Goal: Transaction & Acquisition: Purchase product/service

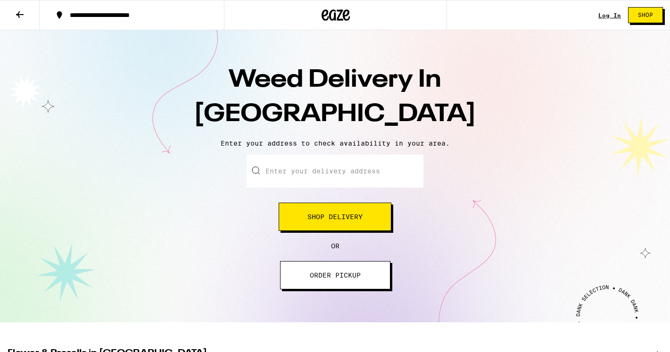
click at [308, 217] on span "Shop Delivery" at bounding box center [335, 217] width 55 height 7
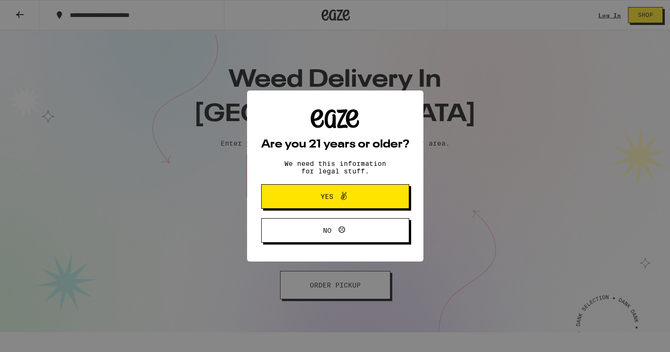
click at [316, 198] on span "Yes" at bounding box center [336, 197] width 72 height 12
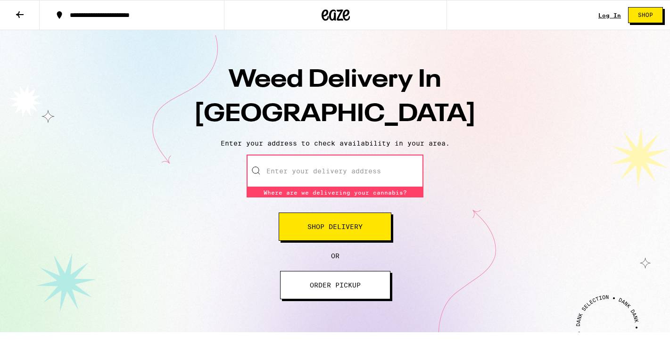
click at [312, 175] on input "Enter your delivery address" at bounding box center [335, 171] width 177 height 33
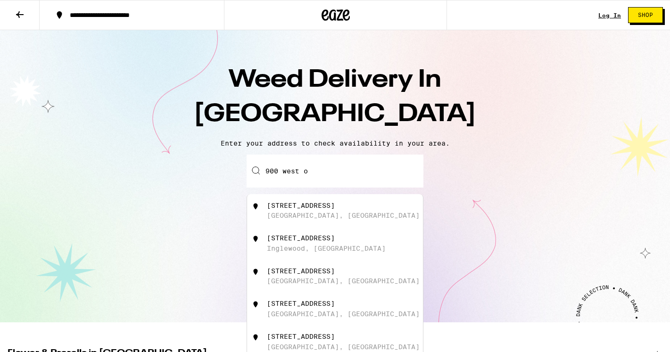
click at [310, 214] on div "[GEOGRAPHIC_DATA], [GEOGRAPHIC_DATA]" at bounding box center [343, 216] width 153 height 8
type input "[STREET_ADDRESS]"
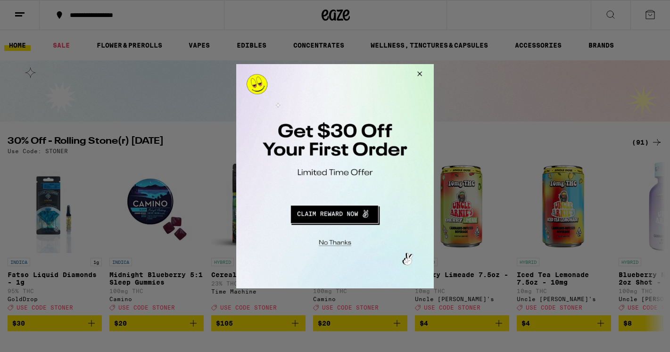
drag, startPoint x: 656, startPoint y: 74, endPoint x: 334, endPoint y: 245, distance: 363.9
click at [334, 245] on button "Close Modal" at bounding box center [334, 241] width 192 height 15
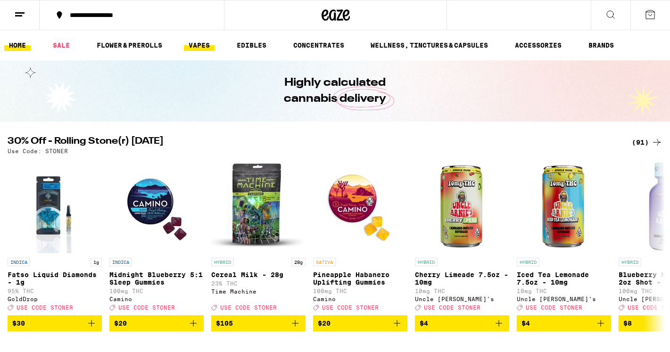
click at [198, 50] on link "VAPES" at bounding box center [199, 45] width 31 height 11
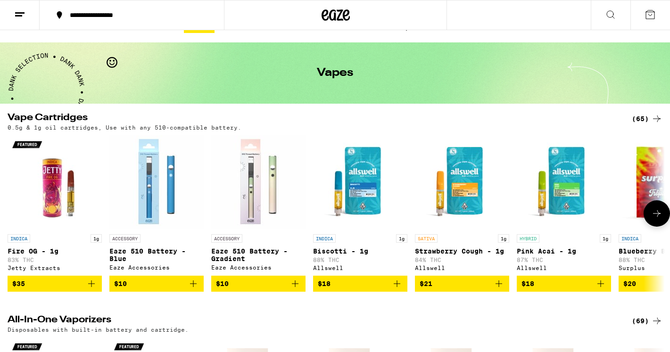
scroll to position [17, 0]
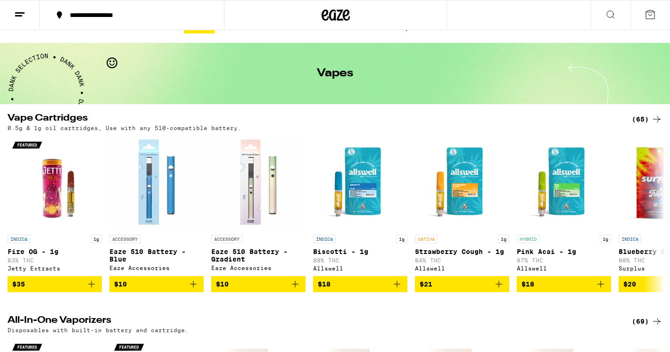
click at [654, 119] on icon at bounding box center [657, 119] width 8 height 7
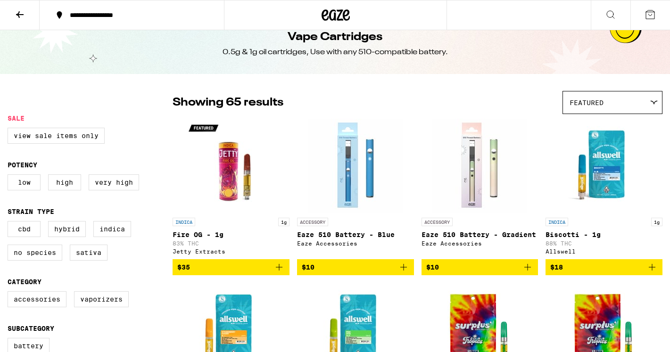
scroll to position [18, 0]
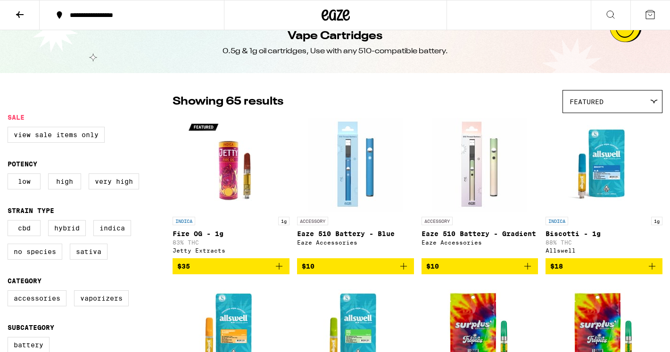
click at [655, 101] on icon at bounding box center [654, 101] width 7 height 3
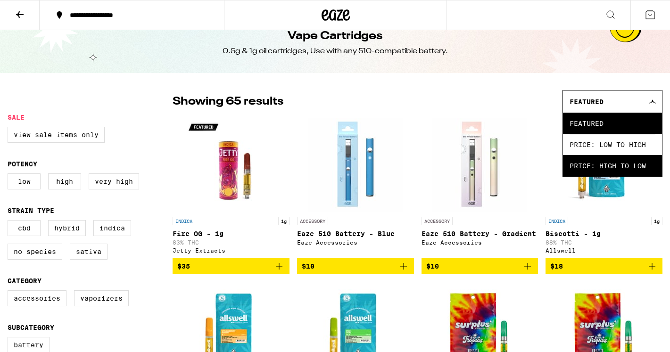
click at [640, 162] on span "Price: High to Low" at bounding box center [613, 165] width 86 height 21
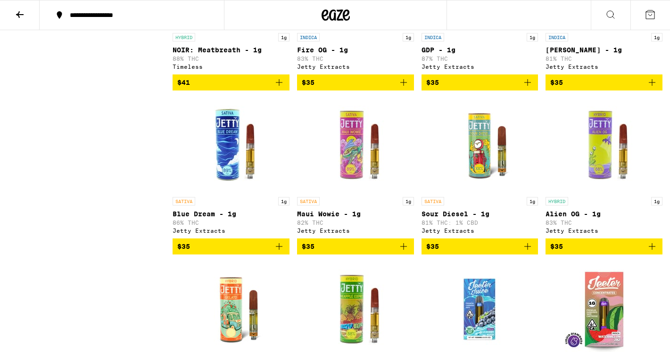
scroll to position [721, 0]
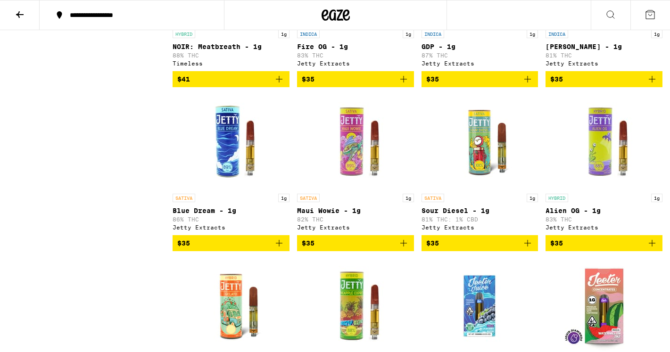
click at [399, 249] on icon "Add to bag" at bounding box center [403, 243] width 11 height 11
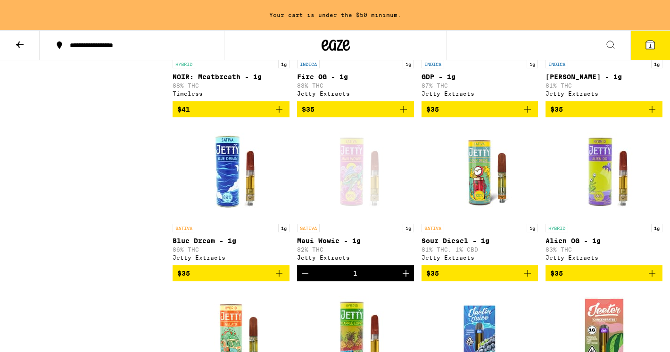
click at [406, 277] on icon "Increment" at bounding box center [406, 273] width 7 height 7
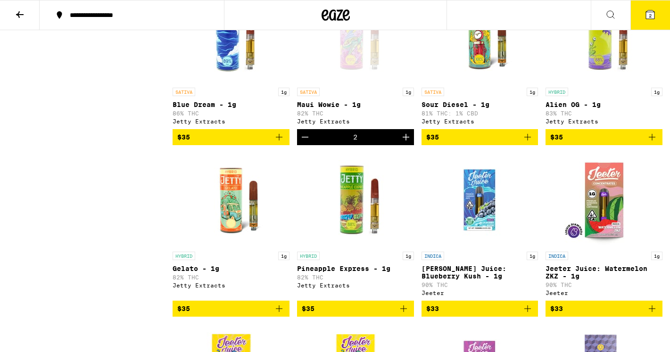
scroll to position [828, 0]
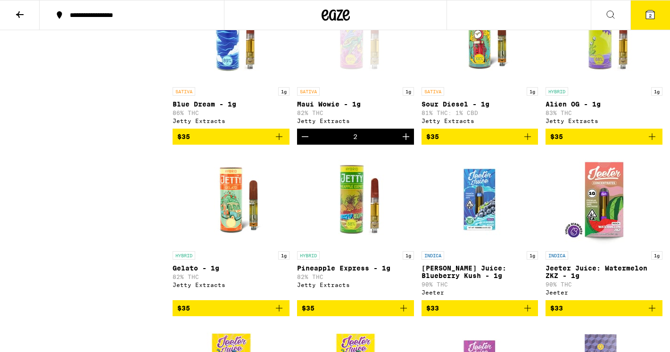
click at [404, 314] on icon "Add to bag" at bounding box center [403, 308] width 11 height 11
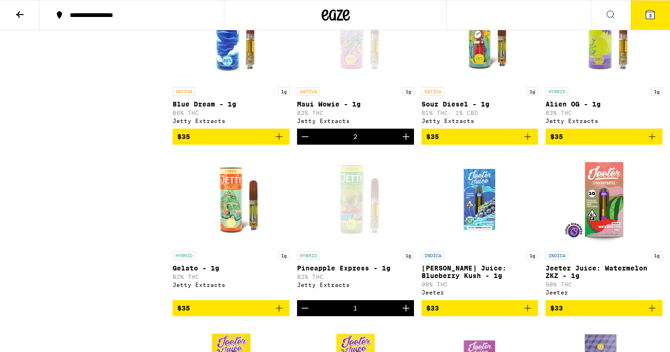
click at [404, 314] on icon "Increment" at bounding box center [406, 308] width 11 height 11
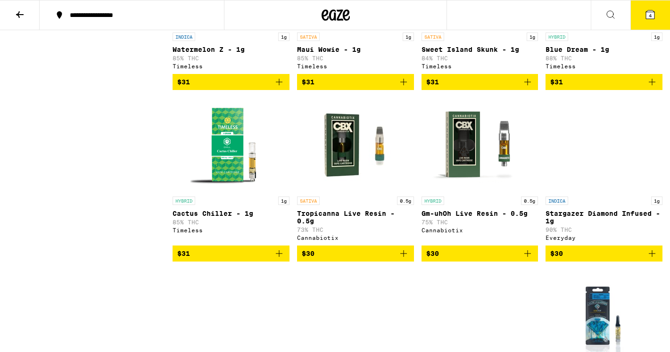
scroll to position [1391, 0]
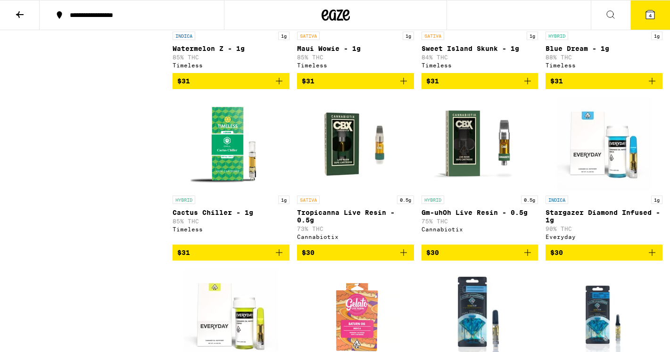
click at [231, 191] on img "Open page for Cactus Chiller - 1g from Timeless" at bounding box center [231, 144] width 94 height 94
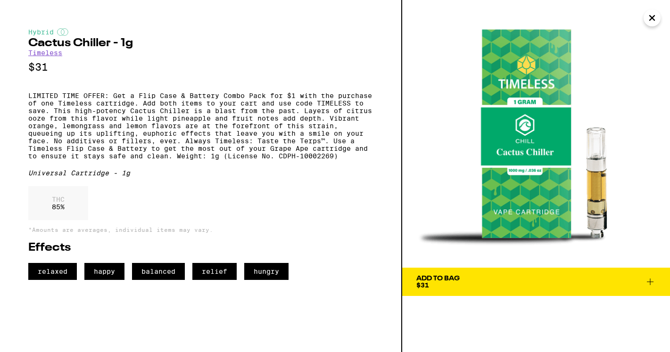
click at [648, 281] on icon at bounding box center [650, 281] width 11 height 11
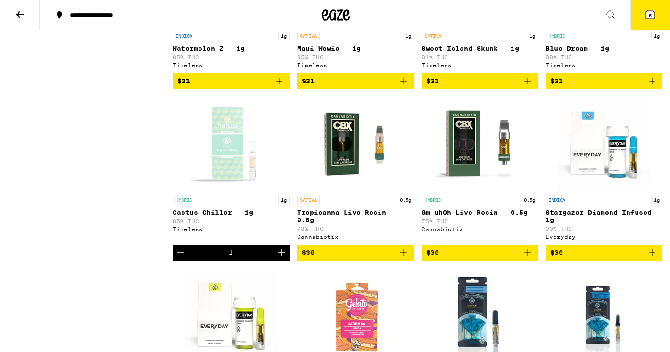
click at [283, 259] on icon "Increment" at bounding box center [281, 252] width 11 height 11
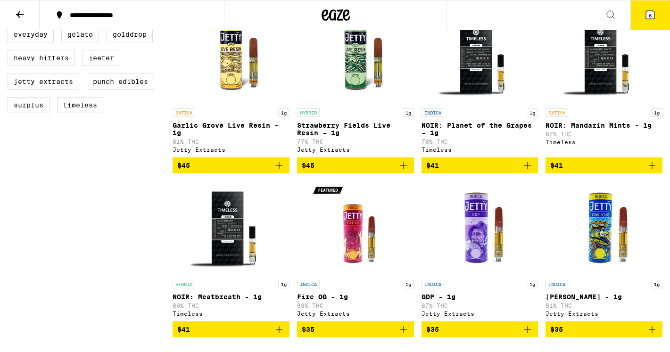
scroll to position [330, 0]
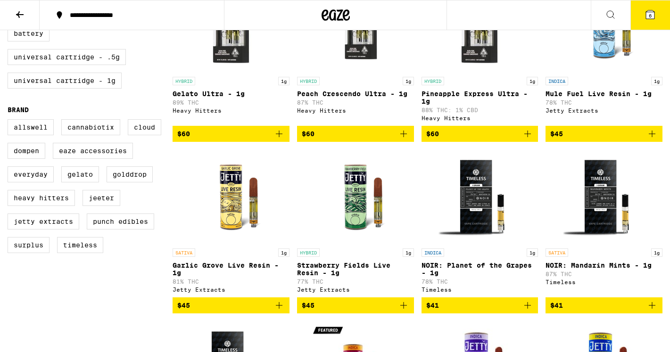
click at [654, 12] on icon at bounding box center [650, 14] width 8 height 8
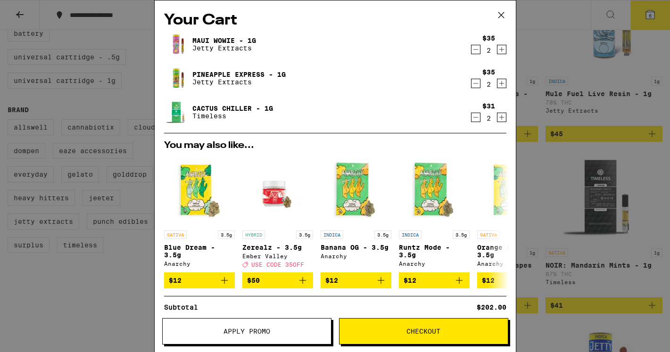
click at [418, 330] on span "Checkout" at bounding box center [424, 331] width 34 height 7
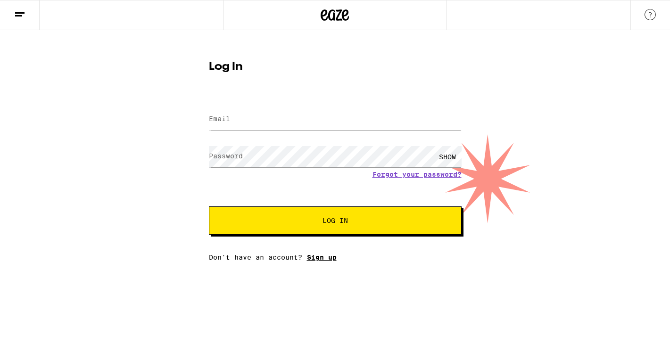
click at [324, 259] on link "Sign up" at bounding box center [322, 258] width 30 height 8
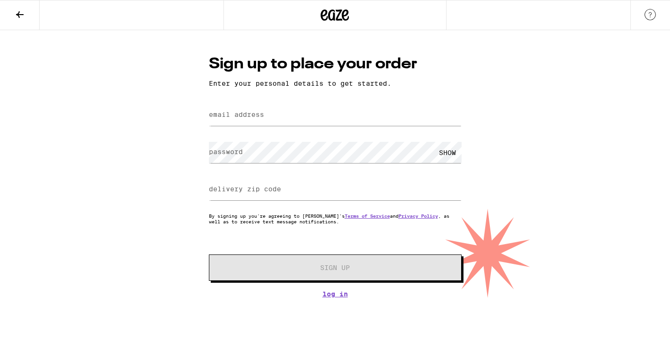
click at [254, 112] on label "email address" at bounding box center [236, 115] width 55 height 8
type input "[EMAIL_ADDRESS][DOMAIN_NAME]"
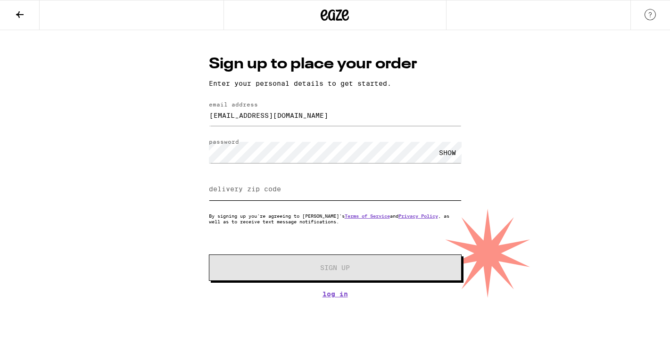
click at [243, 196] on input "delivery zip code" at bounding box center [335, 189] width 253 height 21
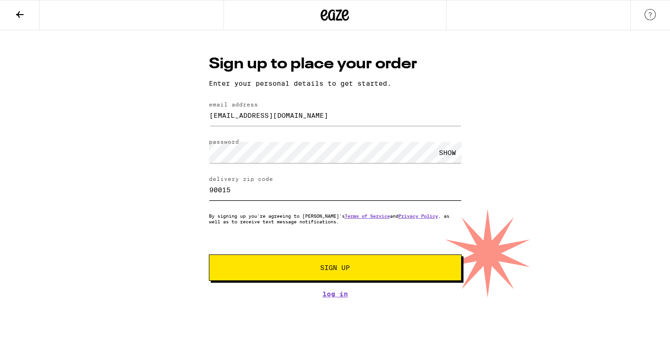
type input "90015"
click at [306, 224] on p "By signing up you're agreeing to [PERSON_NAME]'s Terms of Service and Privacy P…" at bounding box center [335, 218] width 253 height 11
click at [315, 273] on button "Sign Up" at bounding box center [335, 268] width 253 height 26
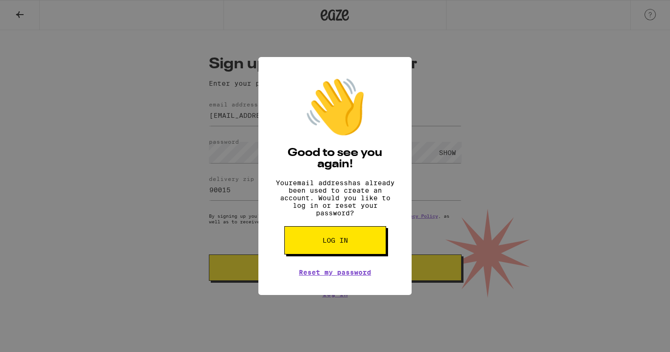
click at [321, 248] on button "Log in" at bounding box center [335, 240] width 102 height 28
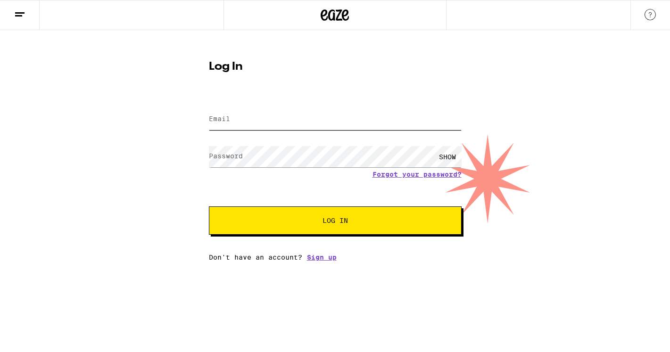
type input "[EMAIL_ADDRESS][DOMAIN_NAME]"
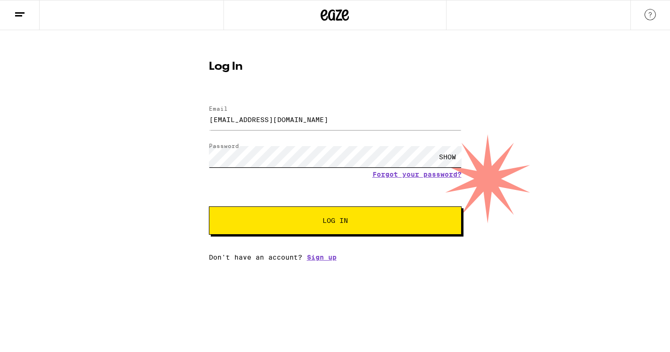
click at [335, 222] on button "Log In" at bounding box center [335, 221] width 253 height 28
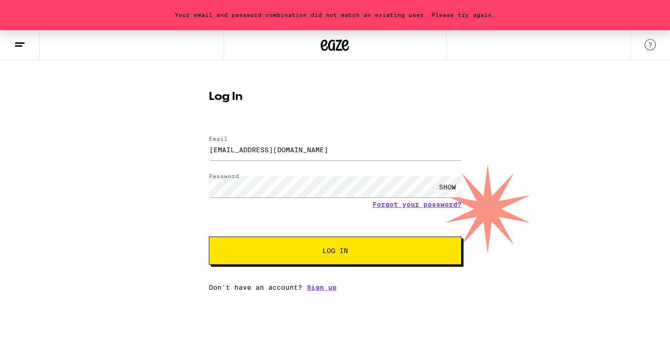
click at [323, 257] on button "Log In" at bounding box center [335, 251] width 253 height 28
click at [454, 186] on div "SHOW" at bounding box center [448, 186] width 28 height 21
click at [297, 248] on button "Log In" at bounding box center [335, 251] width 253 height 28
click at [407, 207] on link "Forgot your password?" at bounding box center [417, 205] width 89 height 8
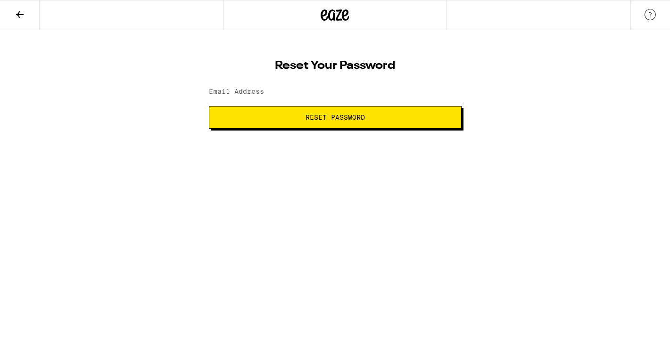
click at [339, 114] on span "Reset Password" at bounding box center [335, 117] width 59 height 7
type input "[EMAIL_ADDRESS][DOMAIN_NAME]"
click at [303, 125] on button "Reset Password" at bounding box center [335, 117] width 253 height 23
